Goal: Check status: Check status

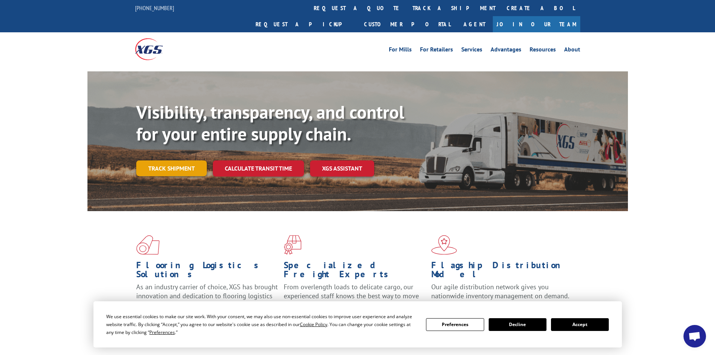
click at [178, 160] on link "Track shipment" at bounding box center [171, 168] width 71 height 16
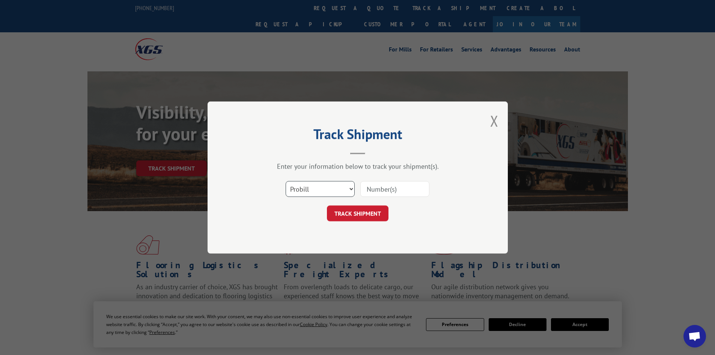
click at [310, 190] on select "Select category... Probill BOL PO" at bounding box center [320, 189] width 69 height 16
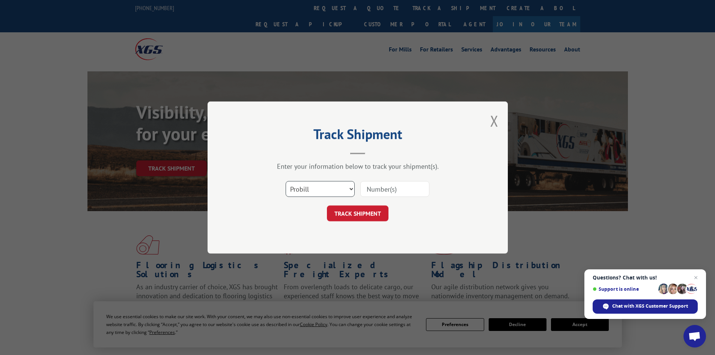
select select "bol"
click at [286, 181] on select "Select category... Probill BOL PO" at bounding box center [320, 189] width 69 height 16
drag, startPoint x: 375, startPoint y: 187, endPoint x: 393, endPoint y: 187, distance: 18.4
click at [377, 187] on input at bounding box center [394, 189] width 69 height 16
type input "5609074"
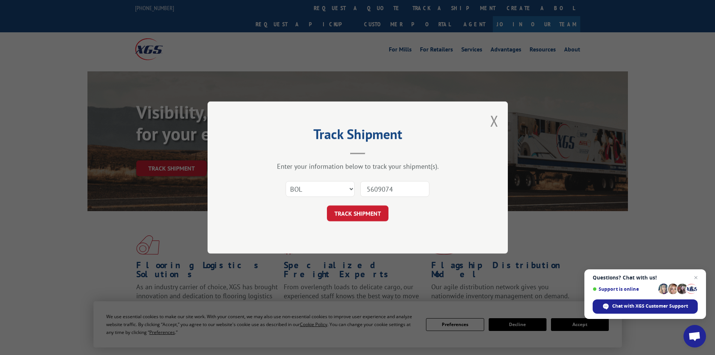
click button "TRACK SHIPMENT" at bounding box center [358, 213] width 62 height 16
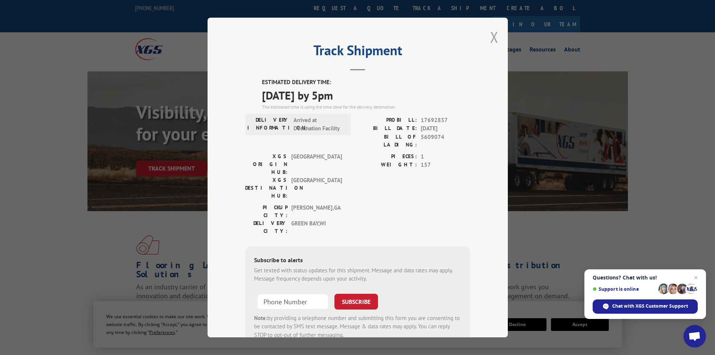
click at [490, 34] on button "Close modal" at bounding box center [494, 37] width 8 height 20
